Goal: Check status: Check status

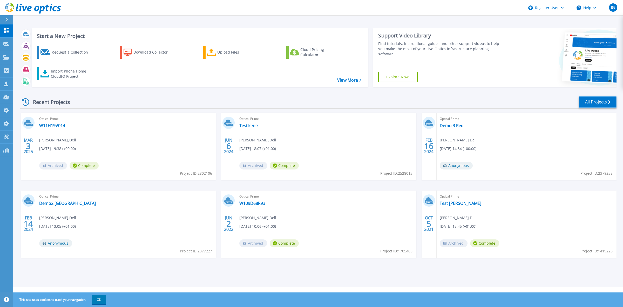
click at [599, 102] on link "All Projects" at bounding box center [598, 102] width 38 height 12
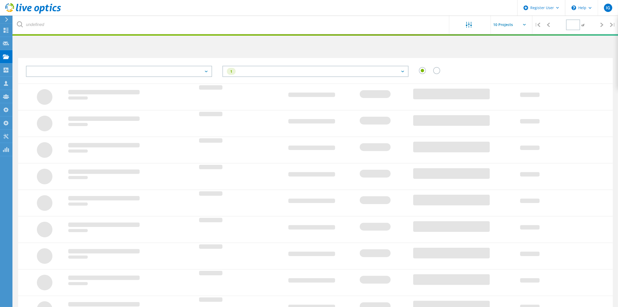
type input "1"
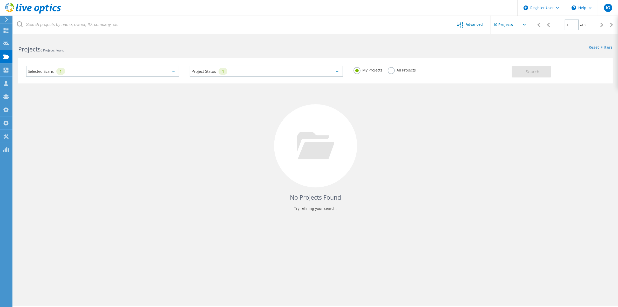
drag, startPoint x: 394, startPoint y: 68, endPoint x: 391, endPoint y: 69, distance: 3.5
click at [394, 68] on label "All Projects" at bounding box center [402, 69] width 28 height 5
click at [0, 0] on input "All Projects" at bounding box center [0, 0] width 0 height 0
click at [145, 69] on div "Selected Scans 1" at bounding box center [102, 71] width 153 height 11
